Goal: Information Seeking & Learning: Learn about a topic

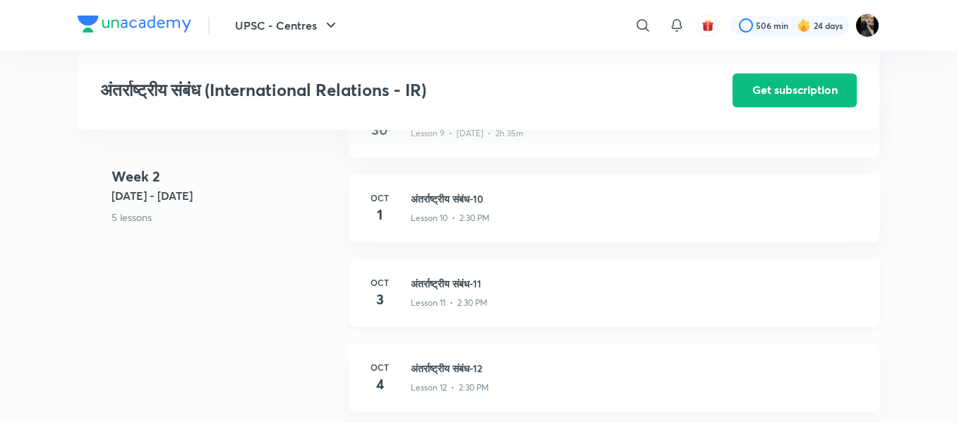
scroll to position [1311, 0]
click at [443, 198] on h3 "अंतर्राष्ट्रीय संबंध-10" at bounding box center [637, 199] width 452 height 15
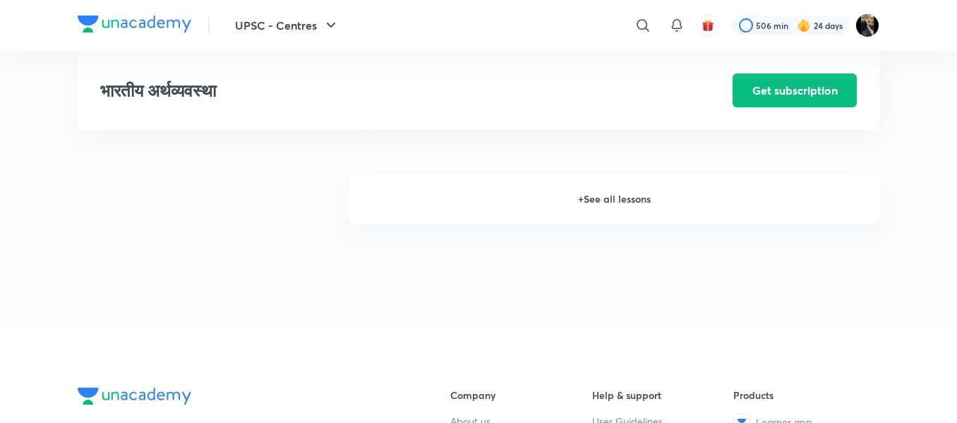
scroll to position [2007, 0]
click at [615, 198] on h6 "+ See all lessons" at bounding box center [614, 199] width 531 height 49
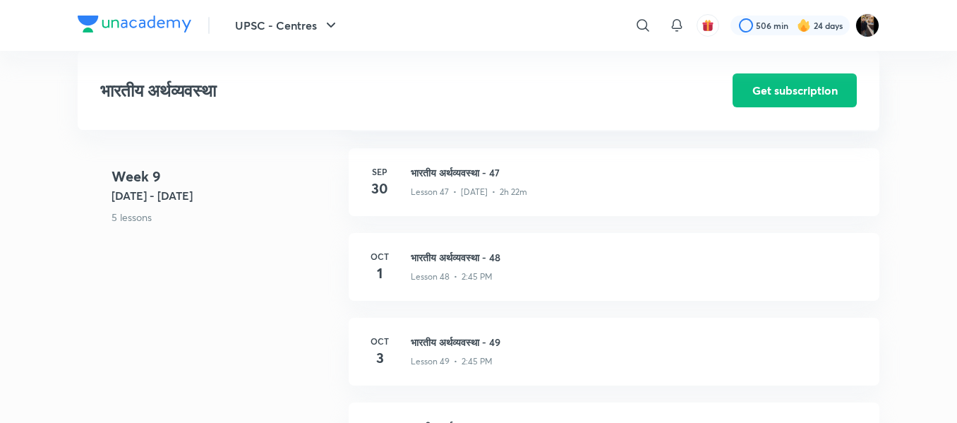
scroll to position [4975, 0]
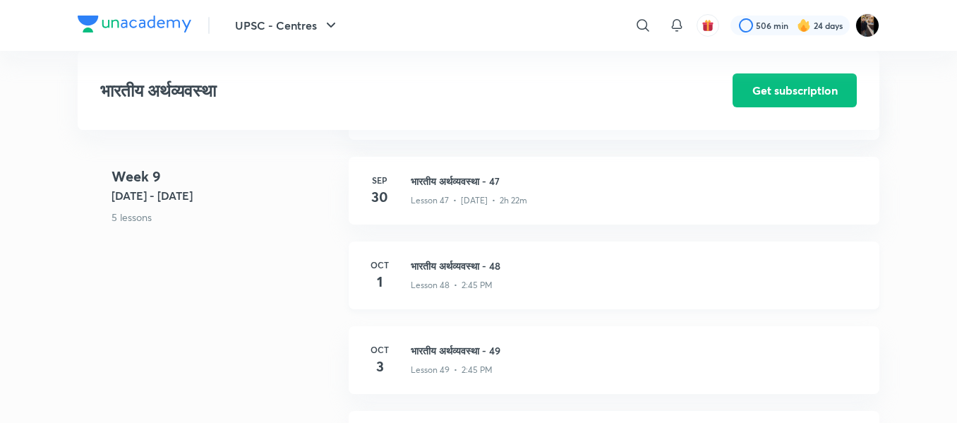
click at [459, 264] on h3 "भारतीय अर्थव्यवस्था - 48" at bounding box center [637, 265] width 452 height 15
